Goal: Find specific page/section: Find specific page/section

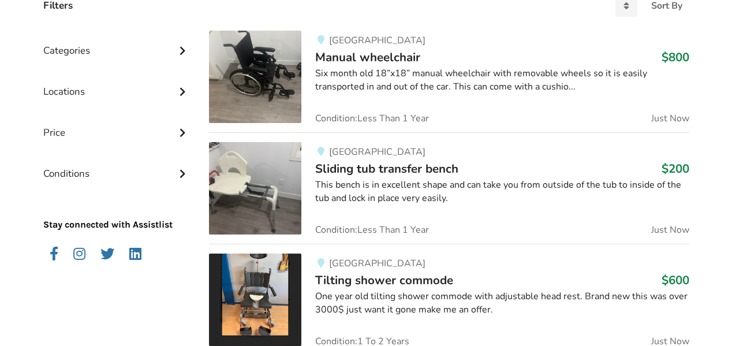
scroll to position [289, 0]
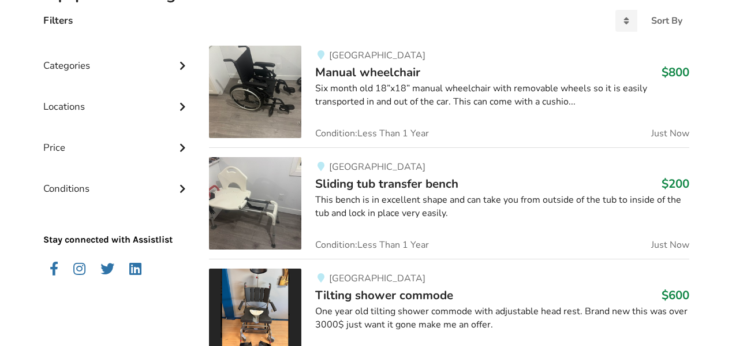
click at [182, 106] on icon at bounding box center [183, 106] width 12 height 10
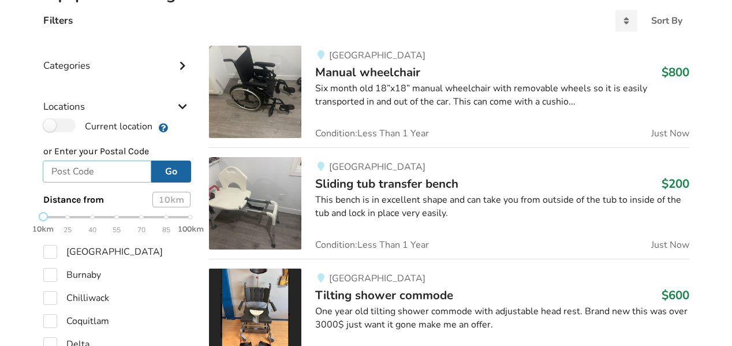
click at [98, 170] on input "text" at bounding box center [97, 172] width 109 height 22
type input "v4m3e6"
click at [151, 161] on button "Go" at bounding box center [171, 172] width 40 height 22
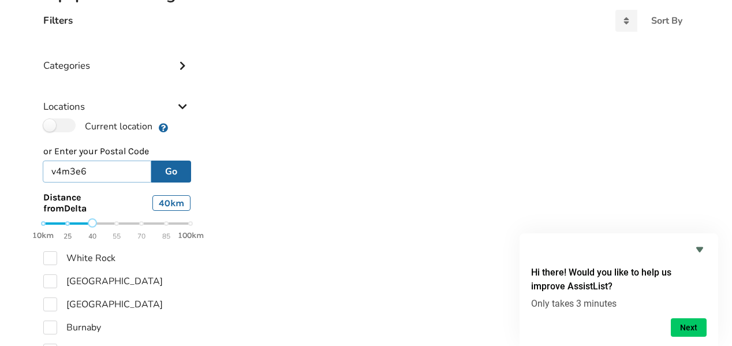
click at [83, 224] on div "10km 25 40 55 70 85 100km" at bounding box center [117, 229] width 148 height 20
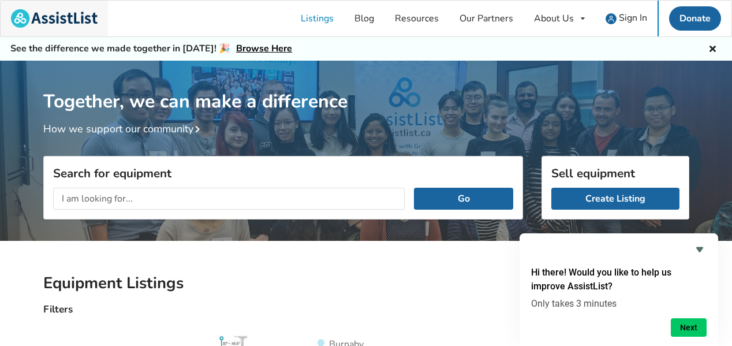
scroll to position [0, 0]
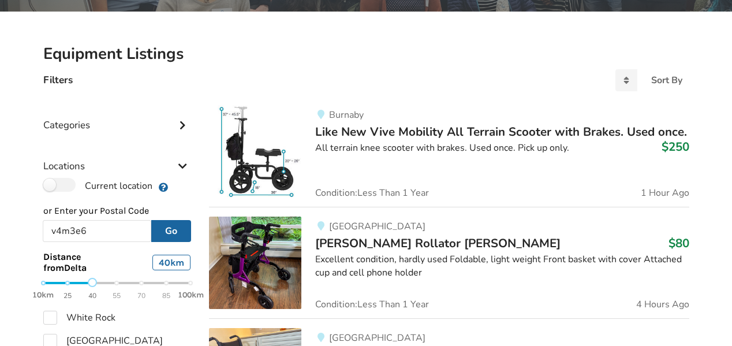
scroll to position [229, 0]
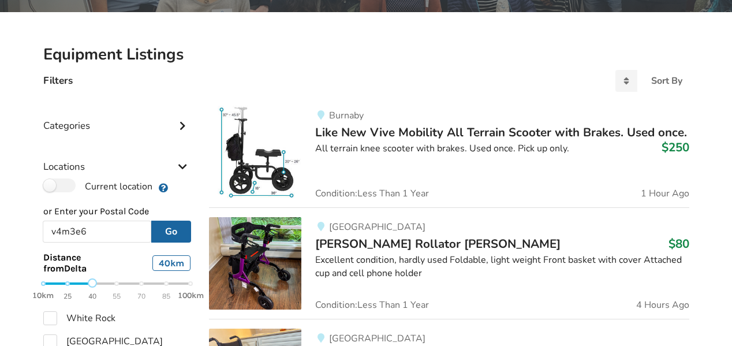
click at [183, 128] on icon at bounding box center [183, 125] width 12 height 10
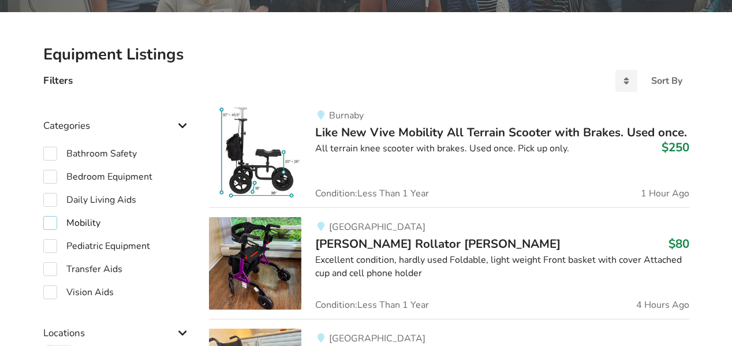
click at [91, 218] on label "Mobility" at bounding box center [71, 223] width 57 height 14
checkbox input "true"
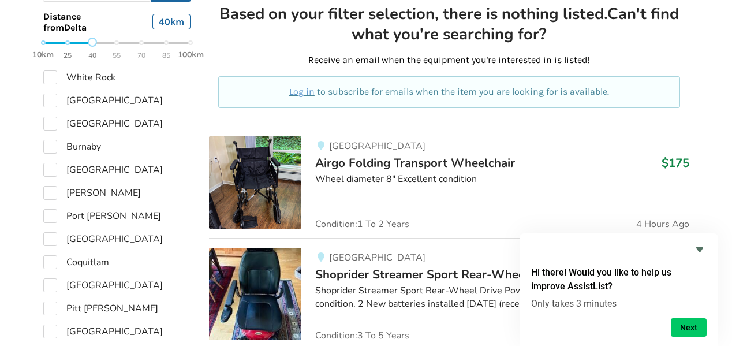
scroll to position [633, 0]
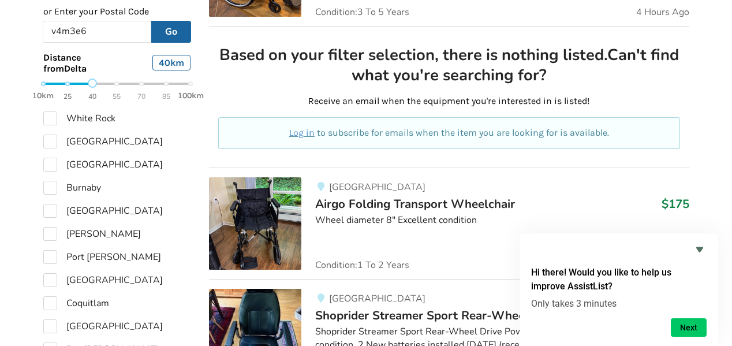
click at [106, 85] on div "10km 25 40 55 70 85 100km" at bounding box center [117, 90] width 148 height 20
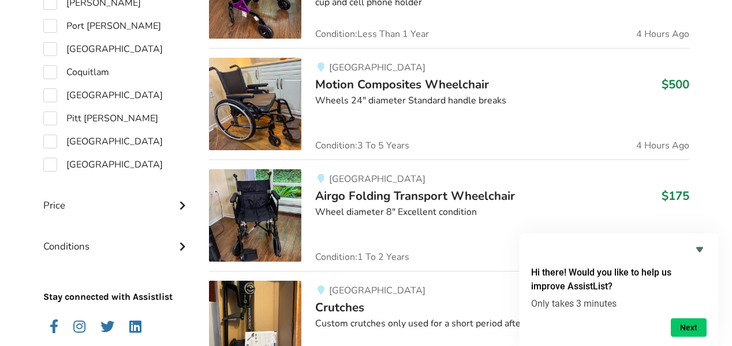
scroll to position [922, 0]
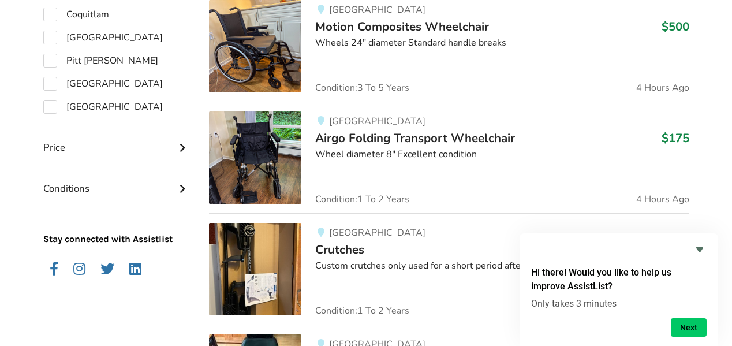
click at [181, 147] on icon at bounding box center [183, 147] width 12 height 10
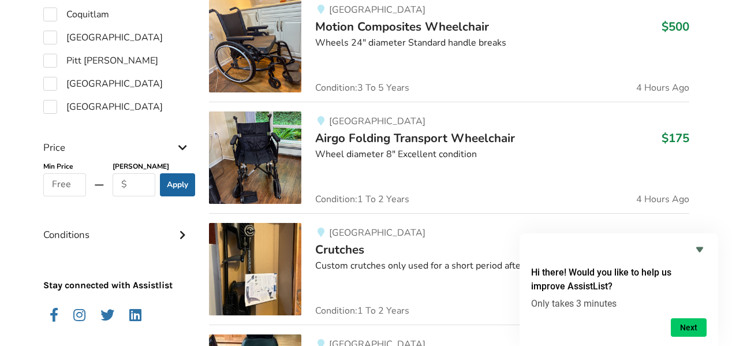
click at [180, 147] on icon at bounding box center [183, 147] width 12 height 10
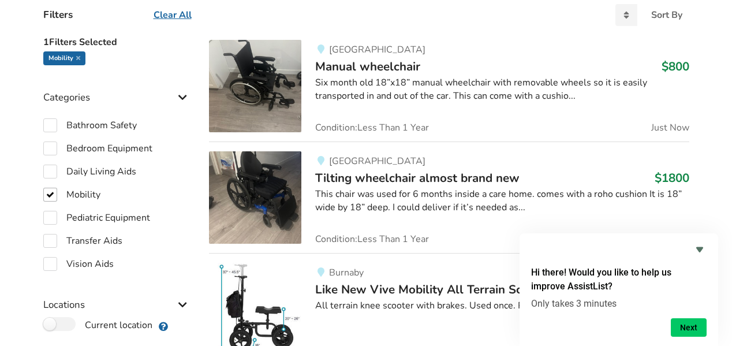
scroll to position [268, 0]
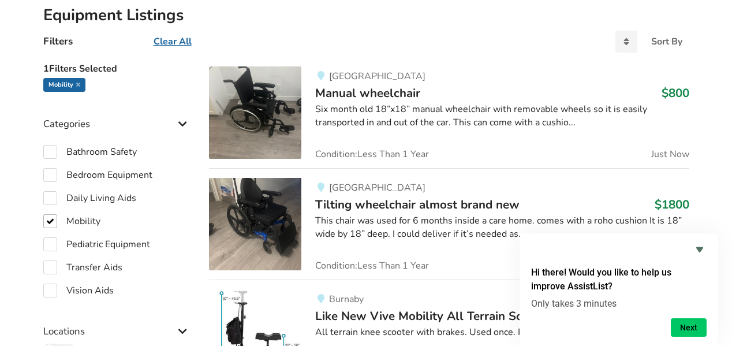
click at [54, 42] on h4 "Filters" at bounding box center [57, 41] width 29 height 13
click at [124, 41] on div "Filters Clear All Sort By Most recent Price ascending Price descending" at bounding box center [366, 46] width 665 height 22
click at [46, 198] on label "Daily Living Aids" at bounding box center [89, 198] width 93 height 14
checkbox input "true"
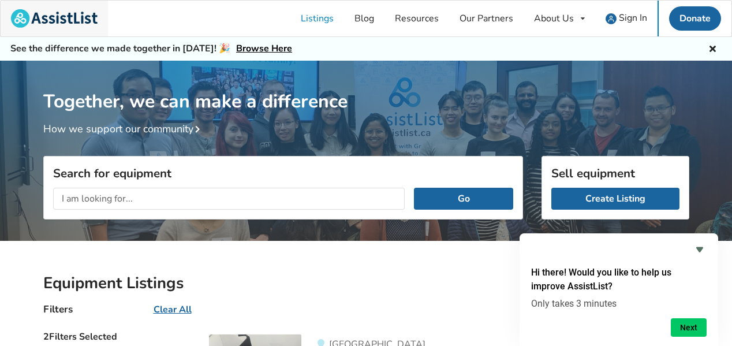
scroll to position [4721, 0]
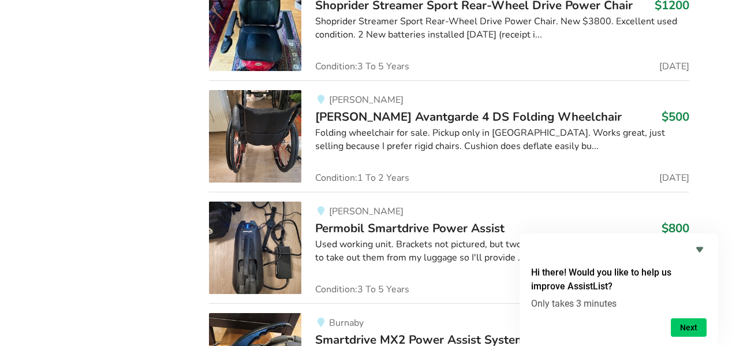
scroll to position [633, 0]
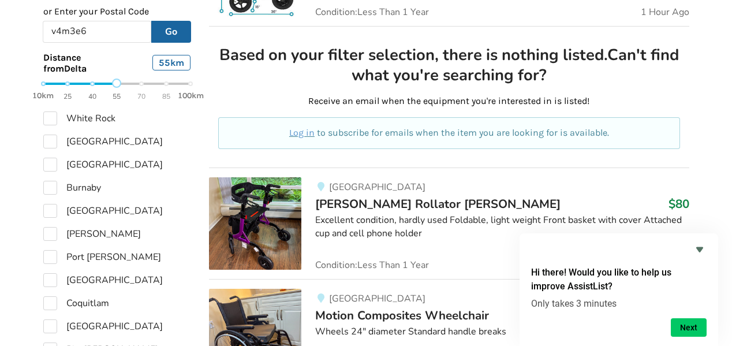
scroll to position [229, 0]
